Goal: Task Accomplishment & Management: Manage account settings

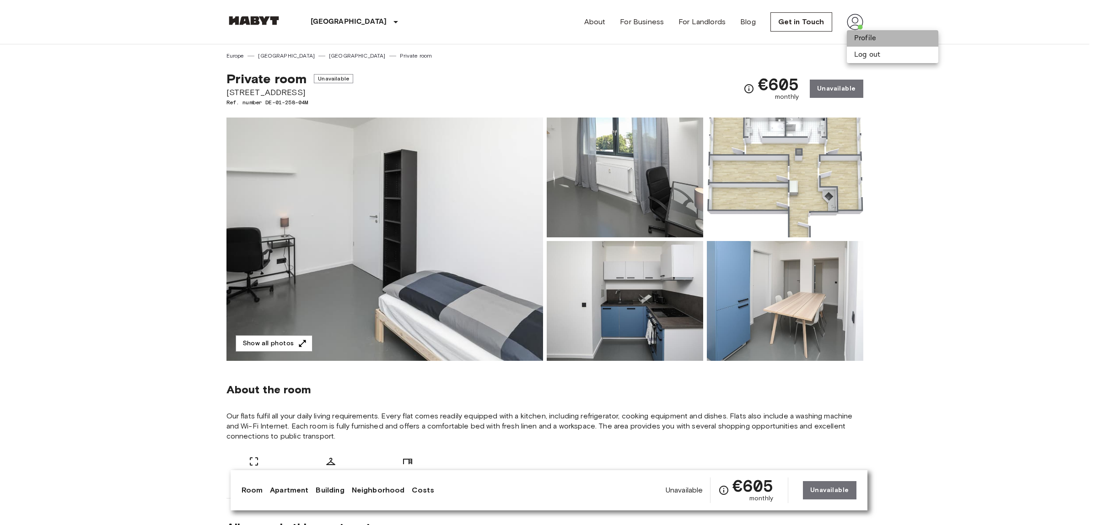
click at [865, 44] on li "Profile" at bounding box center [893, 38] width 92 height 16
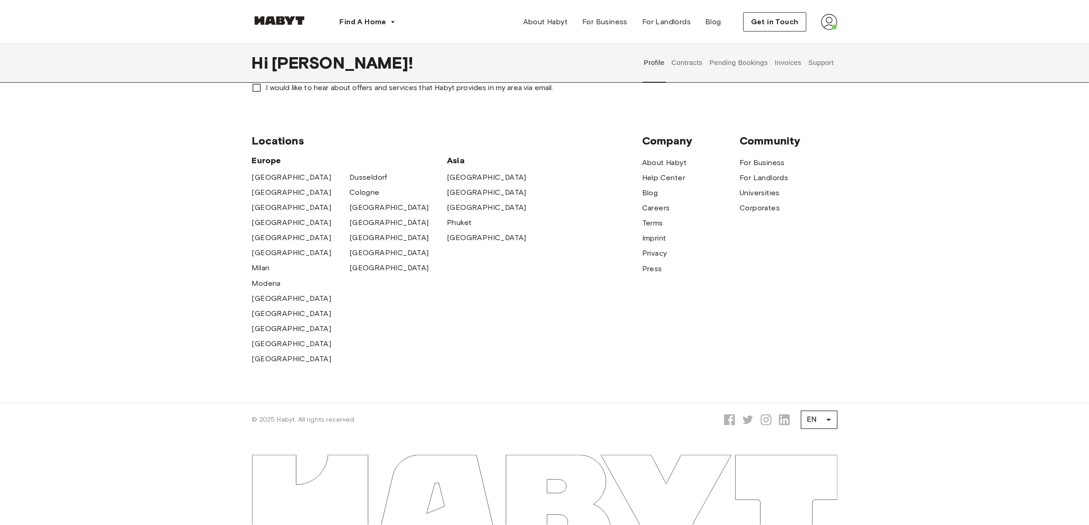
drag, startPoint x: 884, startPoint y: 180, endPoint x: 875, endPoint y: 289, distance: 109.3
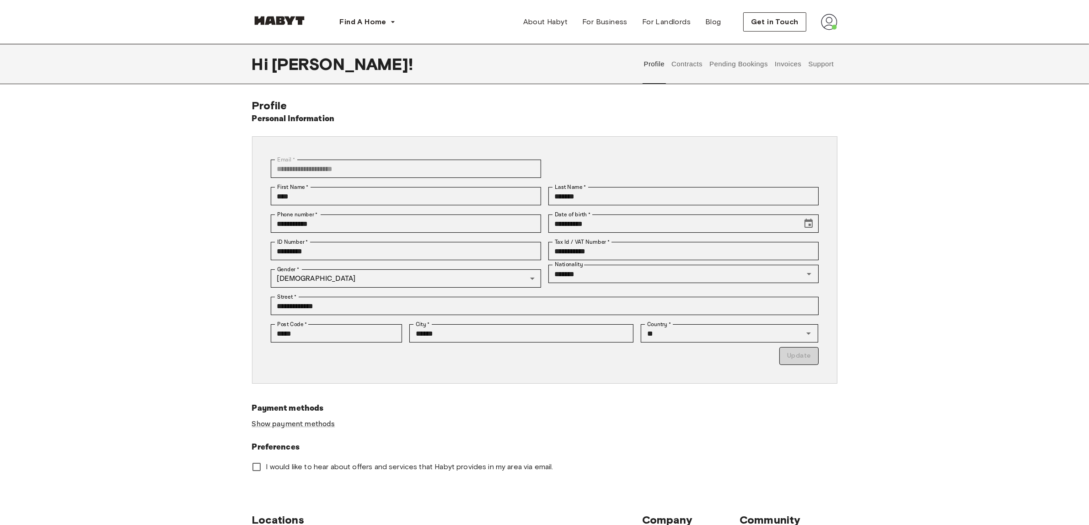
drag, startPoint x: 878, startPoint y: 245, endPoint x: 875, endPoint y: 145, distance: 100.2
click at [782, 64] on button "Invoices" at bounding box center [788, 64] width 29 height 40
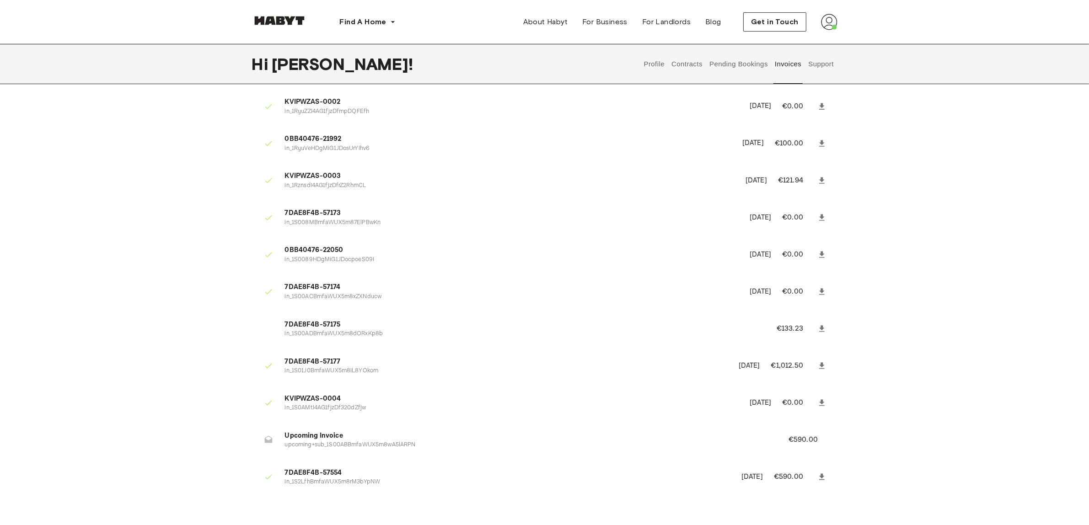
scroll to position [229, 0]
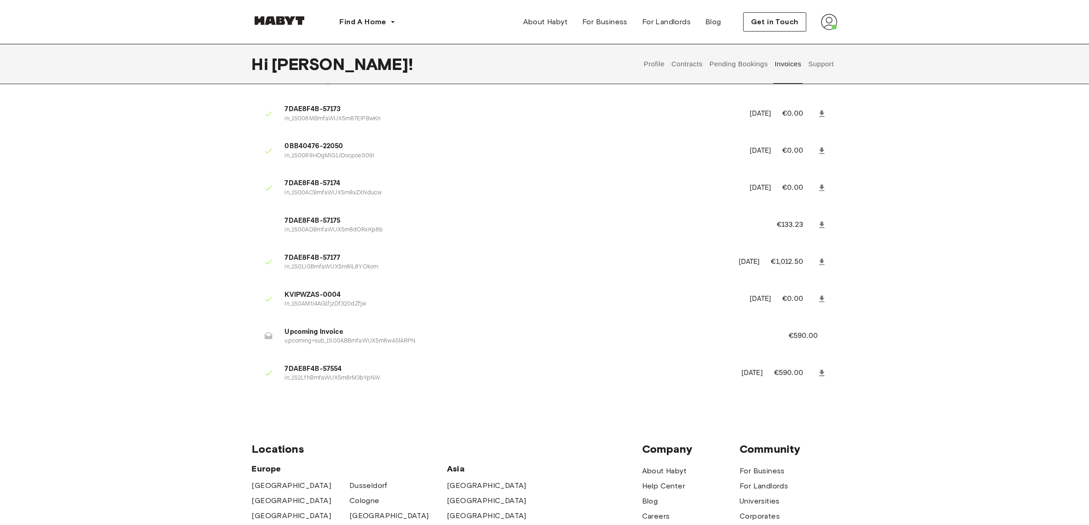
drag, startPoint x: 903, startPoint y: 234, endPoint x: 902, endPoint y: 194, distance: 40.7
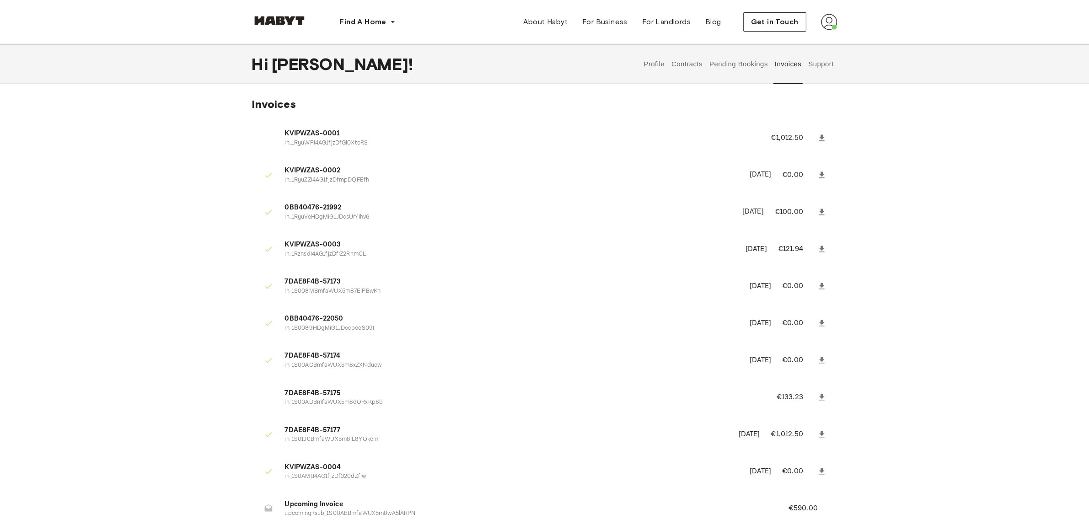
scroll to position [0, 0]
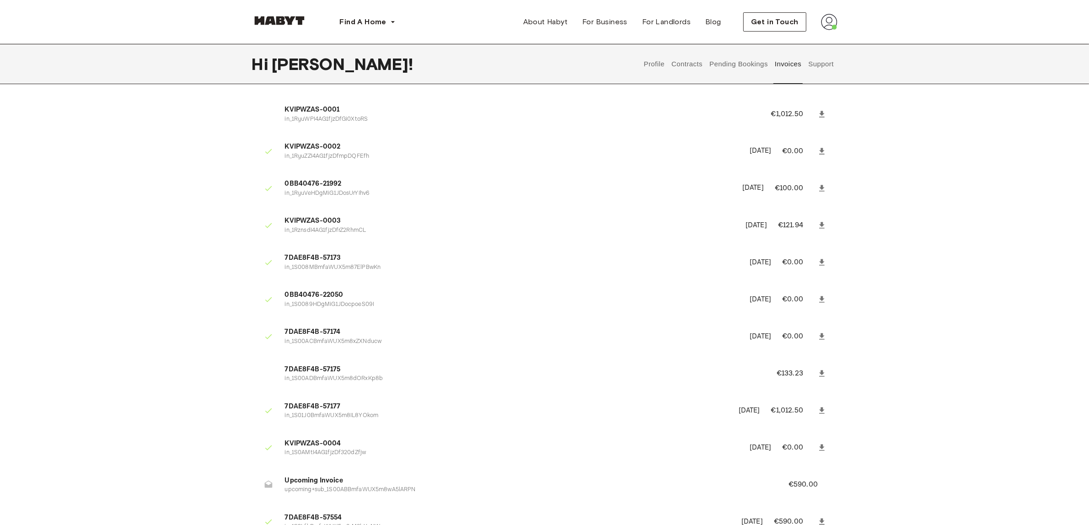
drag, startPoint x: 870, startPoint y: 245, endPoint x: 869, endPoint y: 255, distance: 9.7
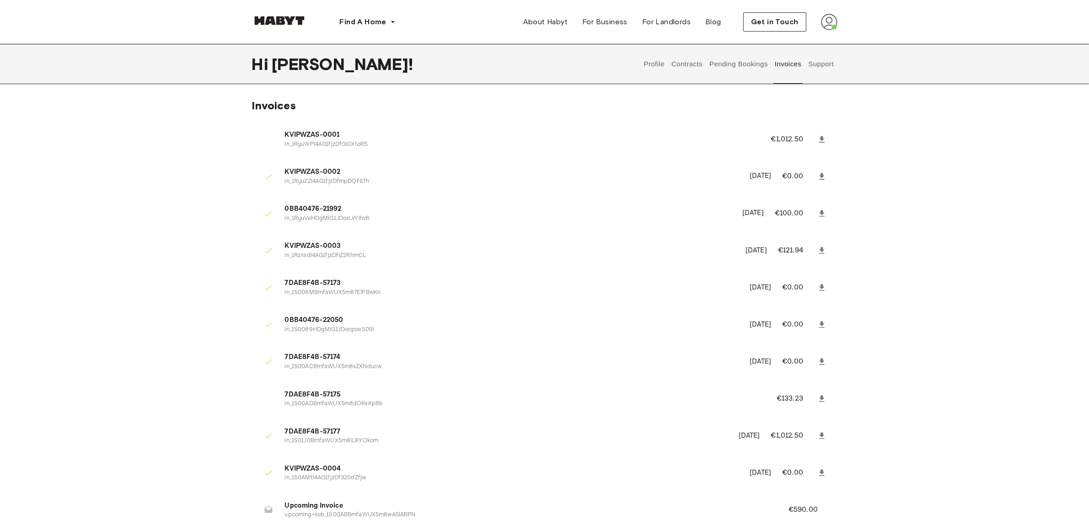
drag, startPoint x: 888, startPoint y: 261, endPoint x: 751, endPoint y: 80, distance: 227.0
click at [737, 69] on button "Pending Bookings" at bounding box center [739, 64] width 61 height 40
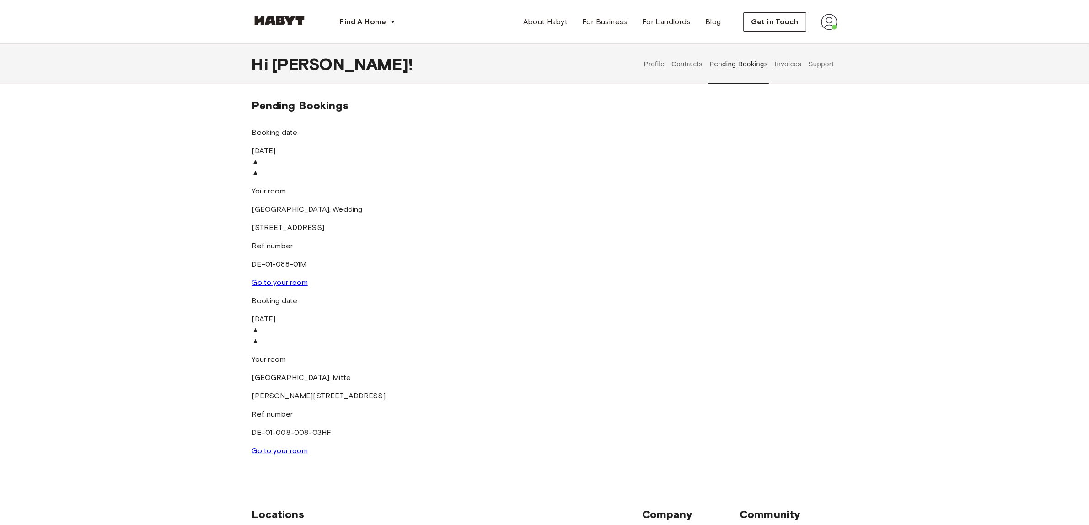
click at [822, 67] on button "Support" at bounding box center [822, 64] width 28 height 40
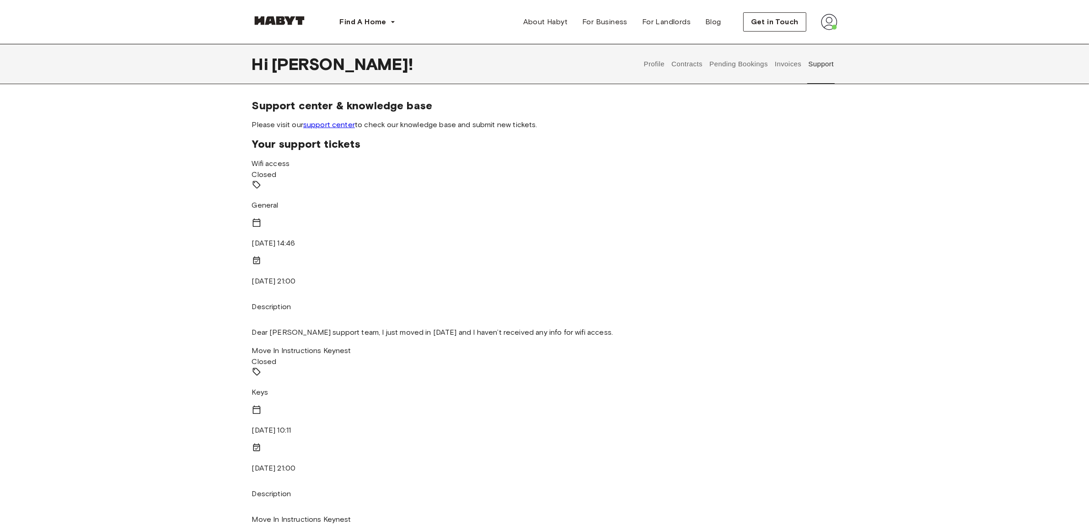
drag, startPoint x: 189, startPoint y: 211, endPoint x: 189, endPoint y: 191, distance: 20.6
drag, startPoint x: 205, startPoint y: 195, endPoint x: 208, endPoint y: 109, distance: 86.5
click at [335, 132] on div "Support center & knowledge base Please visit our support center to check our kn…" at bounding box center [545, 508] width 586 height 819
click at [334, 122] on link "support center" at bounding box center [329, 124] width 52 height 9
drag, startPoint x: 879, startPoint y: 269, endPoint x: 878, endPoint y: 254, distance: 15.1
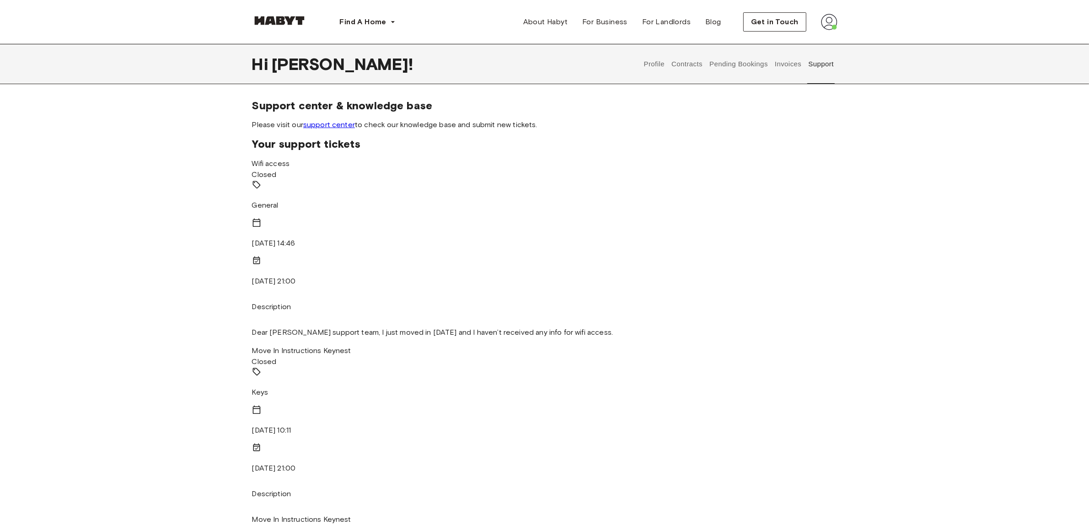
click at [682, 65] on button "Contracts" at bounding box center [687, 64] width 33 height 40
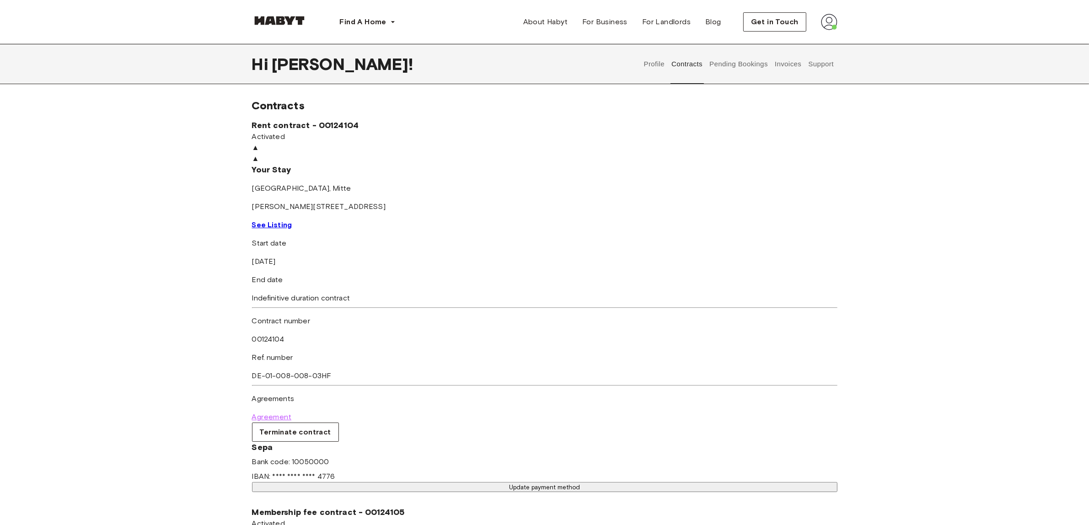
click at [286, 415] on span "Agreement" at bounding box center [272, 417] width 40 height 11
